Goal: Task Accomplishment & Management: Manage account settings

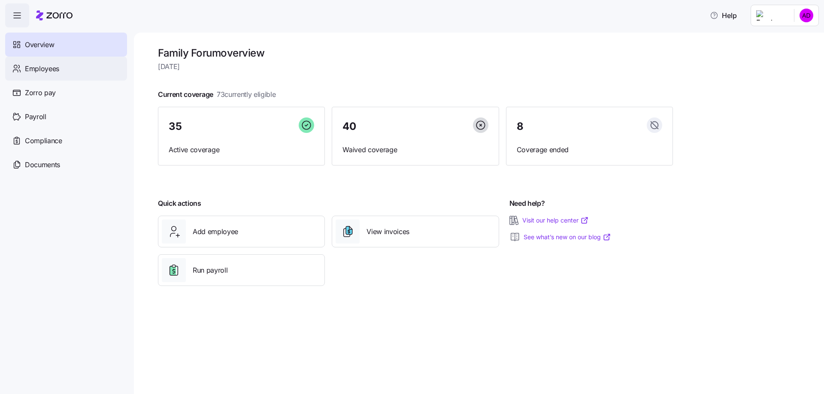
click at [44, 72] on span "Employees" at bounding box center [42, 68] width 34 height 11
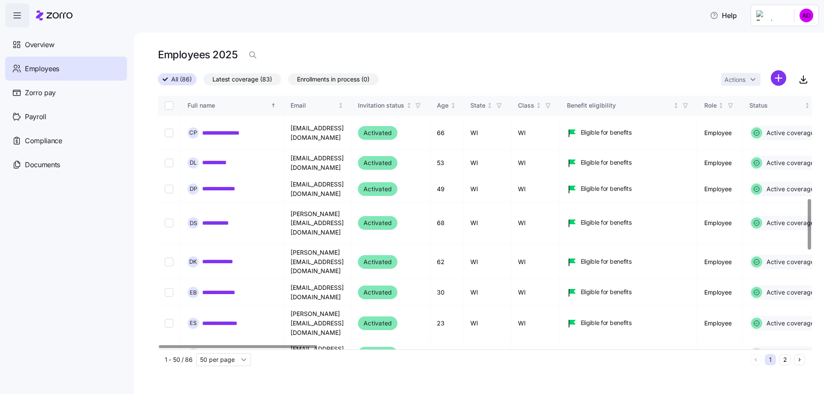
scroll to position [515, 0]
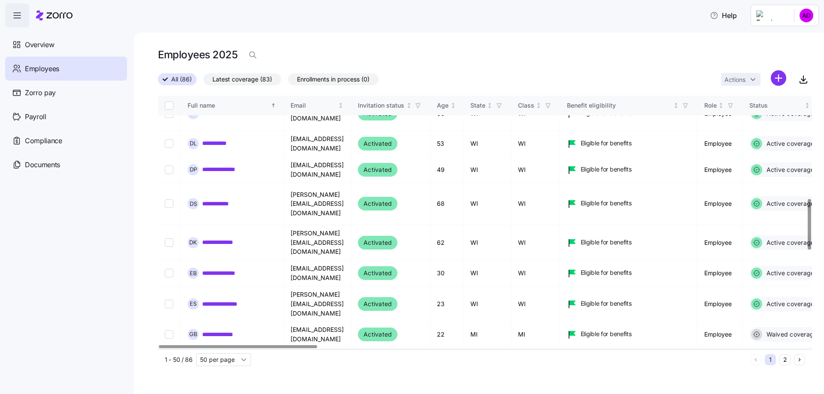
click at [576, 360] on icon at bounding box center [573, 362] width 5 height 5
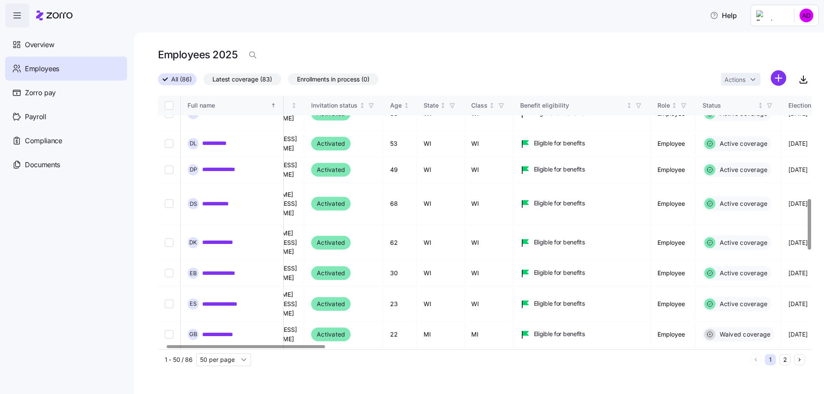
scroll to position [515, 15]
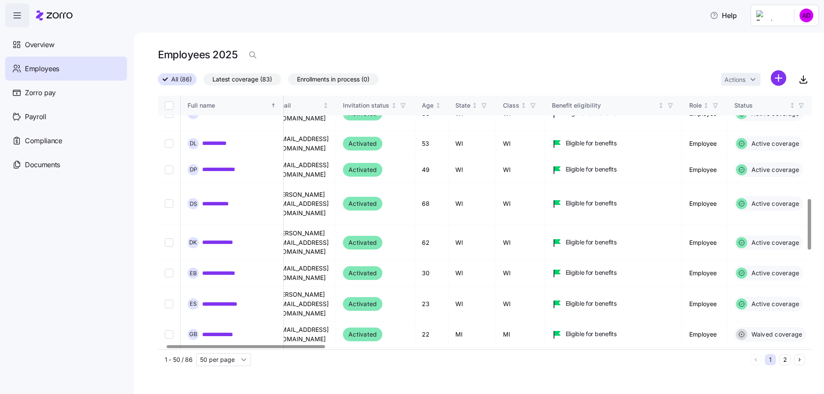
click at [197, 346] on div at bounding box center [246, 346] width 158 height 3
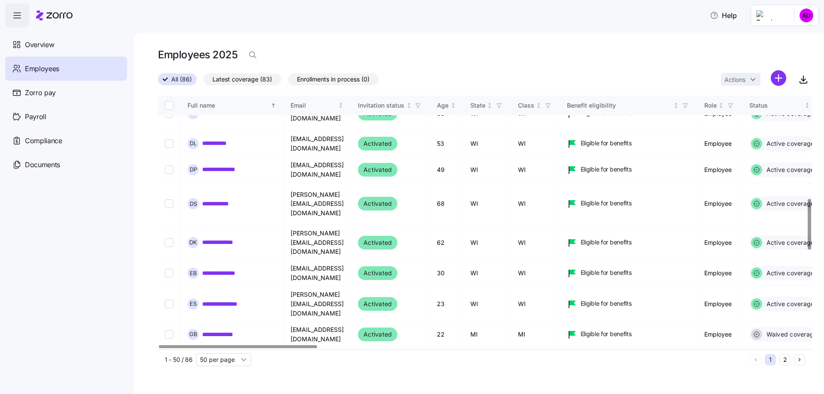
click at [352, 16] on div "Help" at bounding box center [411, 15] width 813 height 24
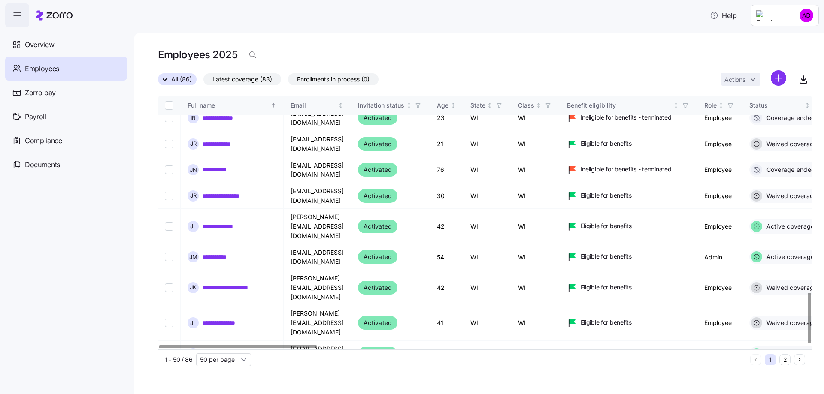
scroll to position [986, 0]
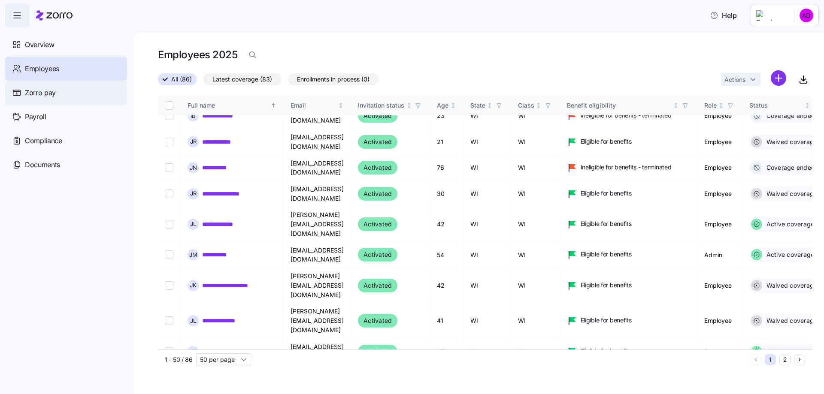
click at [40, 96] on span "Zorro pay" at bounding box center [40, 93] width 31 height 11
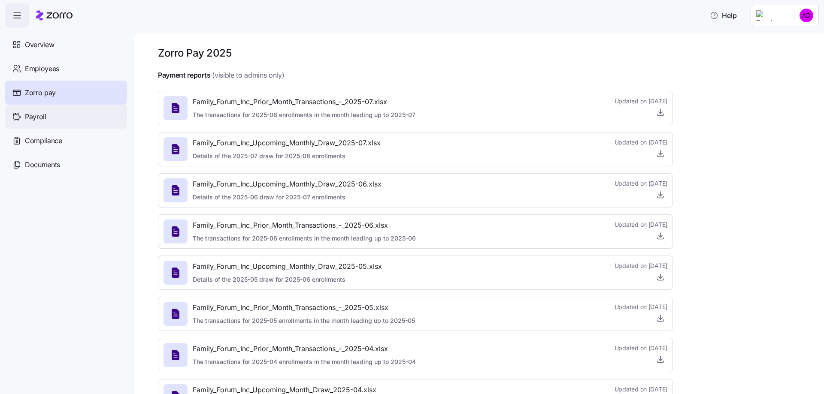
click at [41, 116] on span "Payroll" at bounding box center [35, 117] width 21 height 11
